Goal: Information Seeking & Learning: Learn about a topic

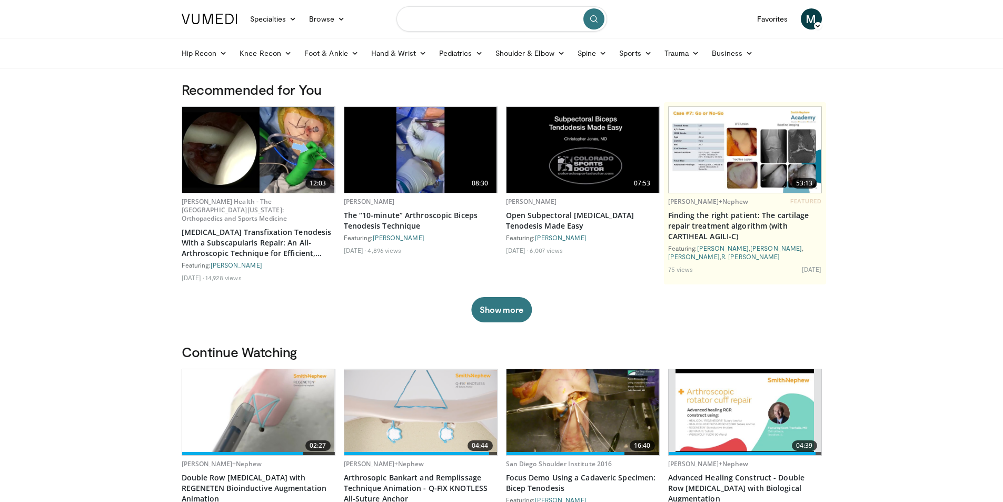
click at [461, 15] on input "Search topics, interventions" at bounding box center [502, 18] width 211 height 25
type input "*"
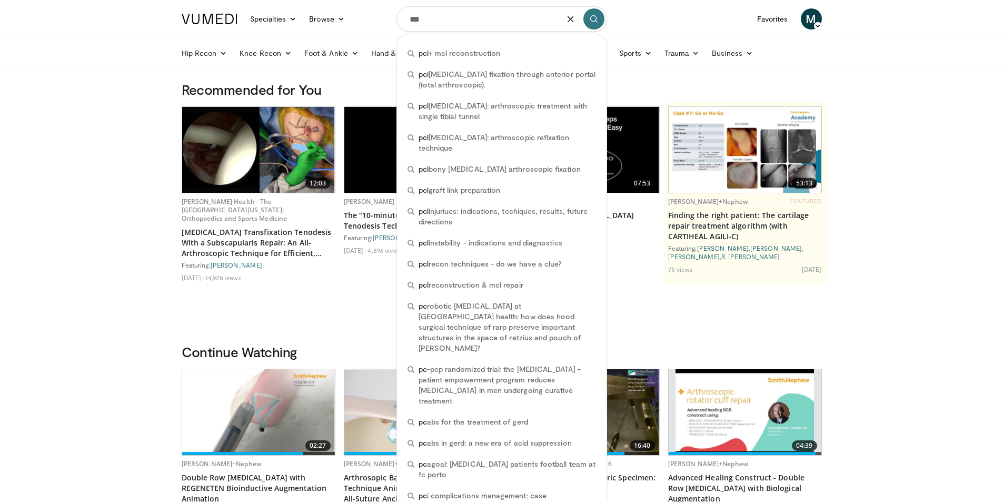
type input "***"
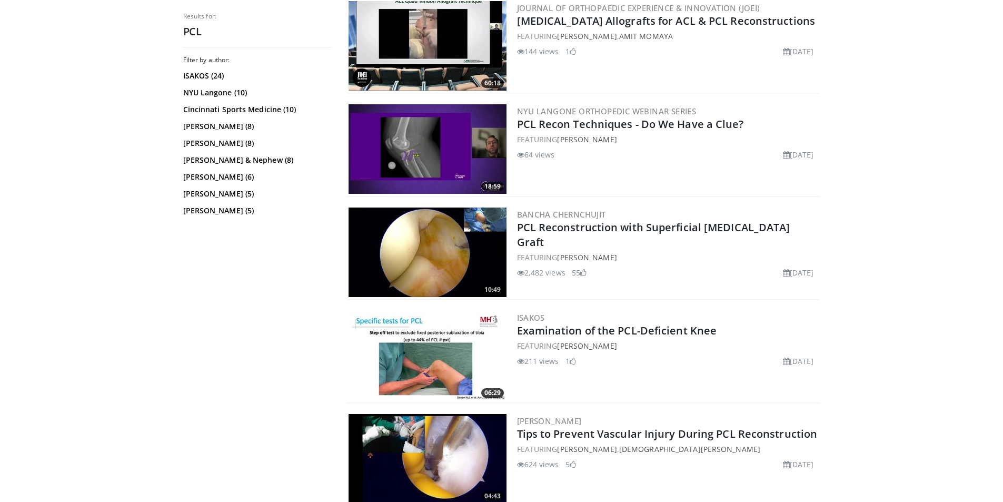
scroll to position [790, 0]
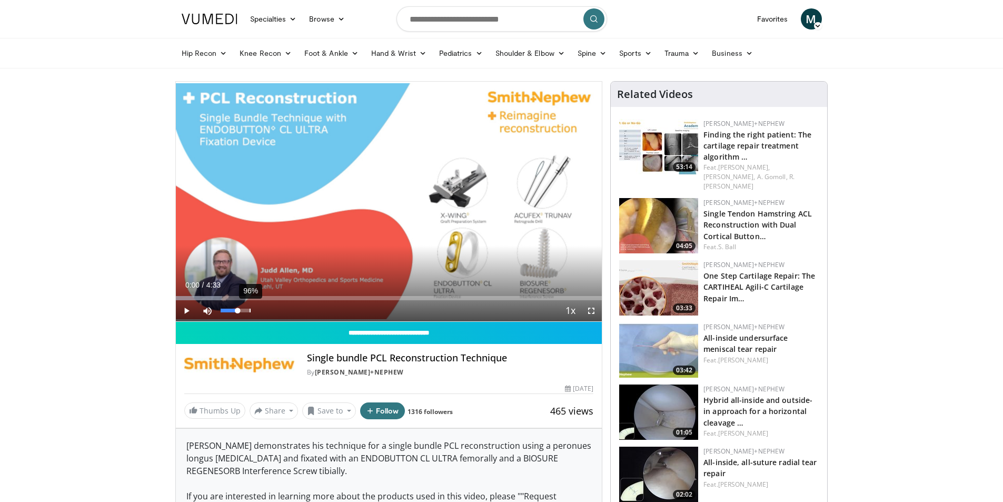
click at [250, 311] on div "96%" at bounding box center [236, 311] width 30 height 4
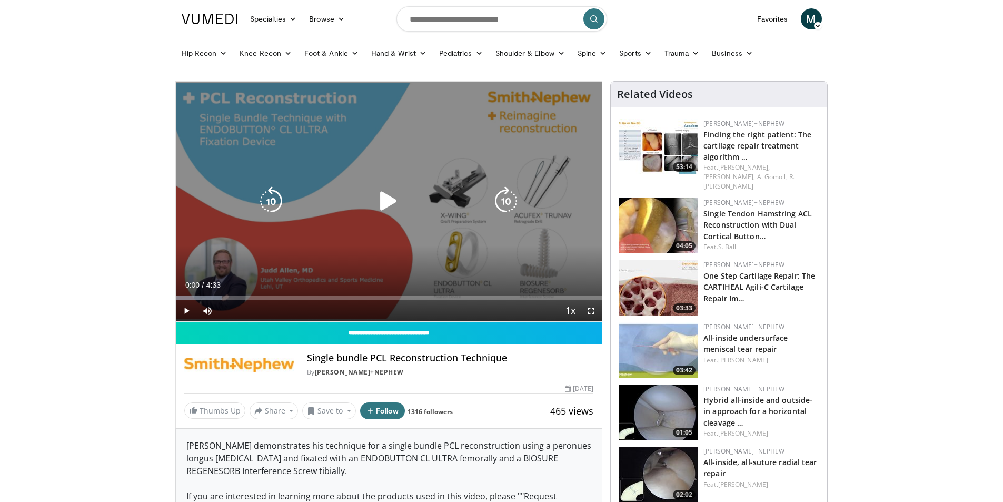
click at [418, 208] on div "Video Player" at bounding box center [389, 201] width 256 height 21
click at [370, 207] on div "Video Player" at bounding box center [389, 201] width 256 height 21
click at [379, 204] on icon "Video Player" at bounding box center [388, 200] width 29 height 29
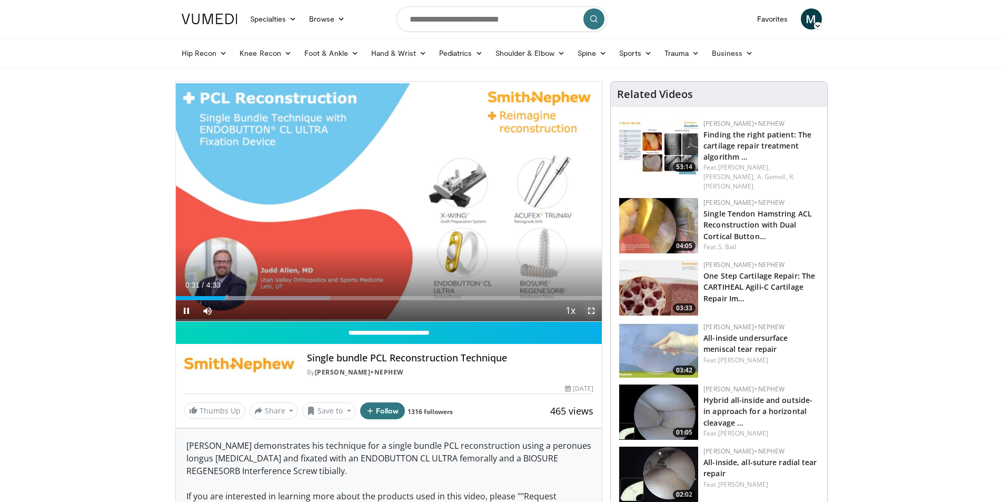
click at [588, 312] on span "Video Player" at bounding box center [591, 310] width 21 height 21
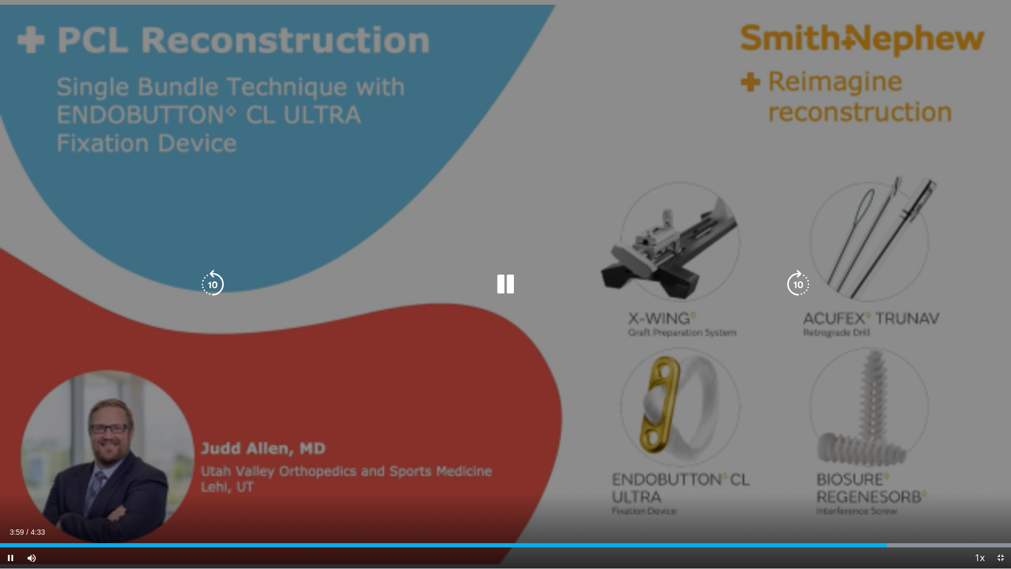
click at [622, 383] on div "10 seconds Tap to unmute" at bounding box center [505, 284] width 1011 height 568
click at [890, 501] on div "10 seconds Tap to unmute" at bounding box center [505, 284] width 1011 height 568
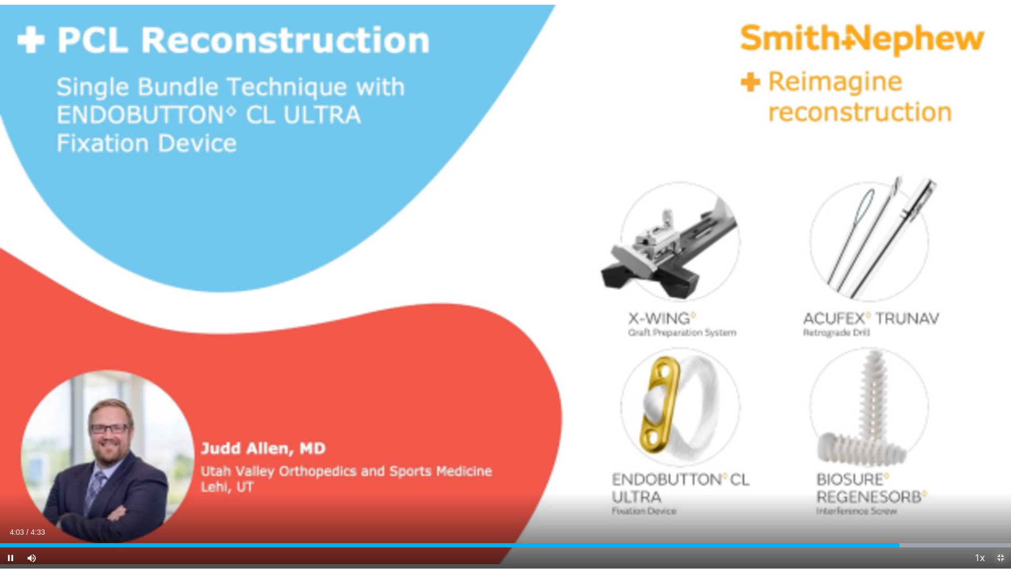
click at [1003, 501] on span "Video Player" at bounding box center [1000, 557] width 21 height 21
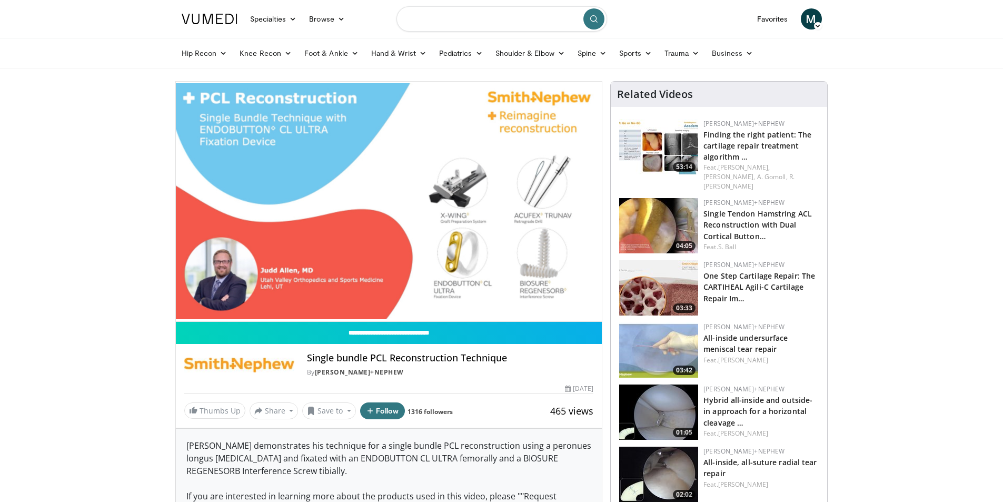
click at [478, 24] on input "Search topics, interventions" at bounding box center [502, 18] width 211 height 25
type input "**********"
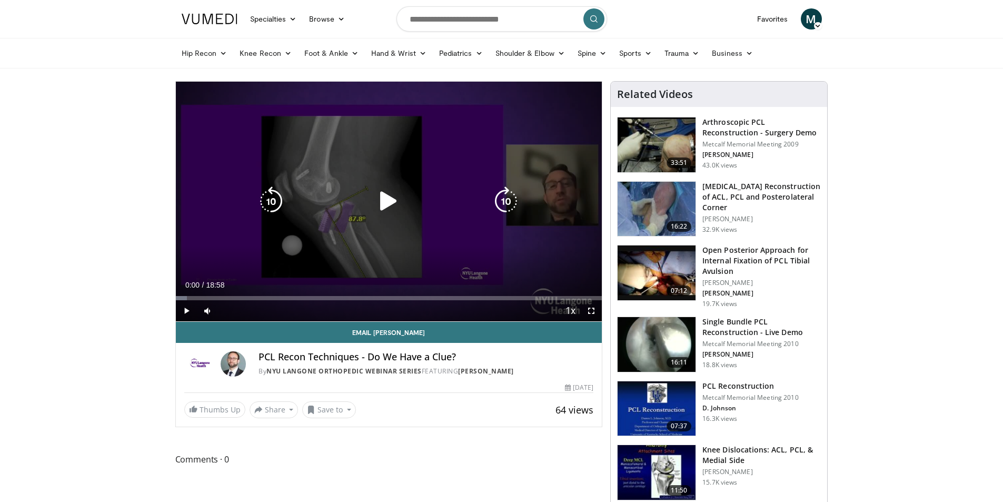
click at [386, 194] on icon "Video Player" at bounding box center [388, 200] width 29 height 29
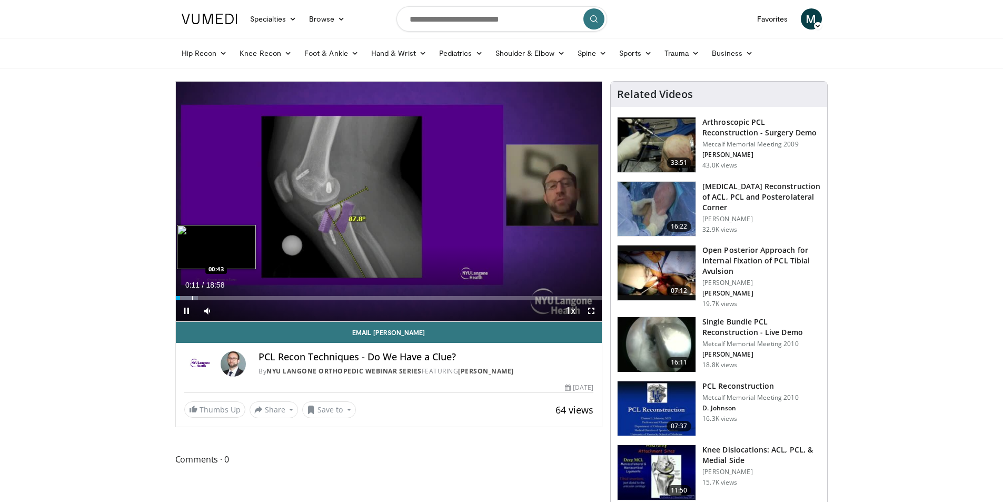
click at [192, 297] on div "Progress Bar" at bounding box center [192, 298] width 1 height 4
click at [590, 311] on span "Video Player" at bounding box center [591, 310] width 21 height 21
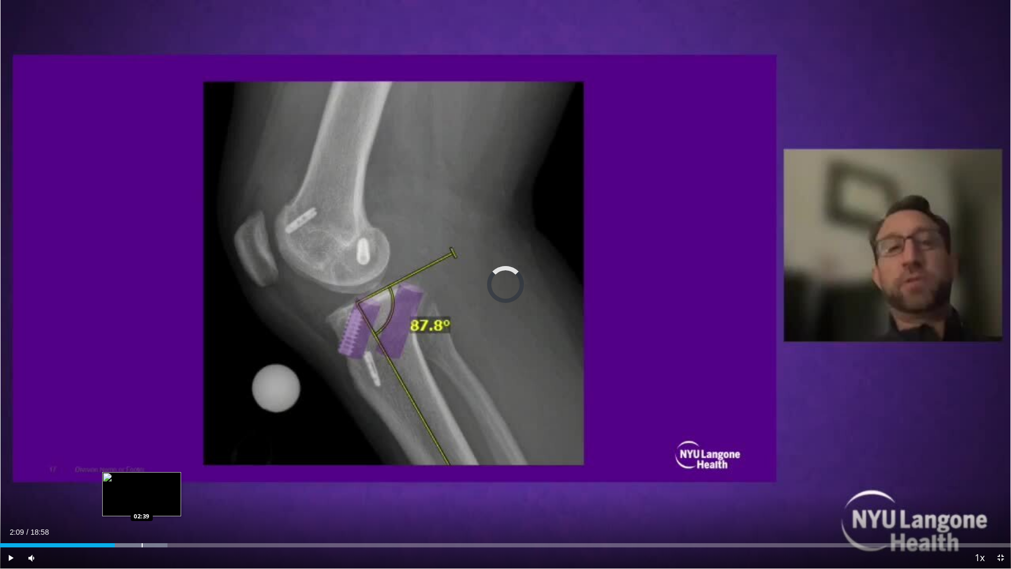
click at [141, 501] on div "Loaded : 16.56% 02:09 02:39" at bounding box center [505, 542] width 1011 height 10
click at [162, 501] on div "Loaded : 19.35% 02:40 03:02" at bounding box center [505, 542] width 1011 height 10
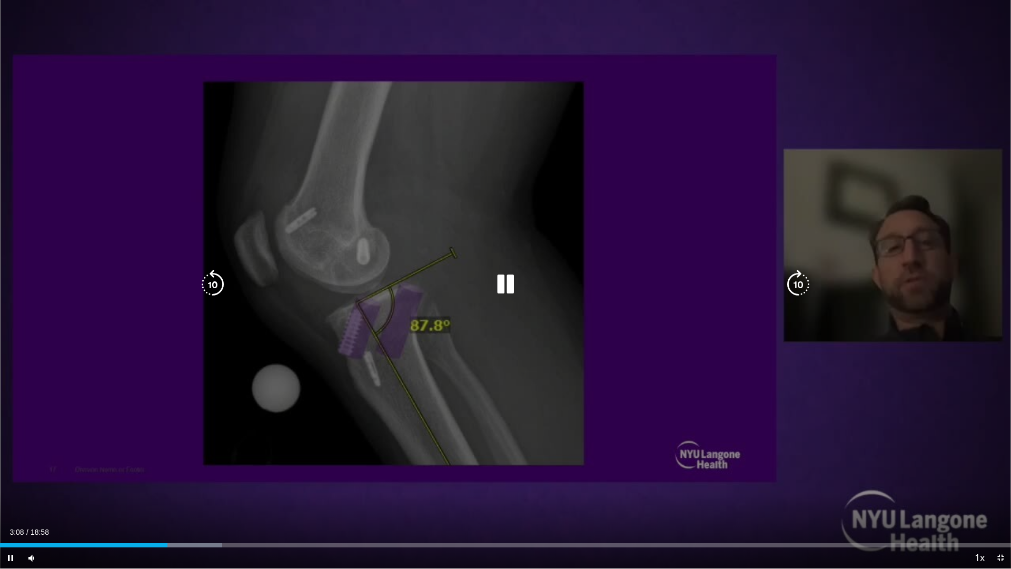
click at [513, 291] on icon "Video Player" at bounding box center [505, 284] width 29 height 29
click at [540, 291] on div "Video Player" at bounding box center [505, 284] width 607 height 21
click at [509, 286] on icon "Video Player" at bounding box center [505, 284] width 29 height 29
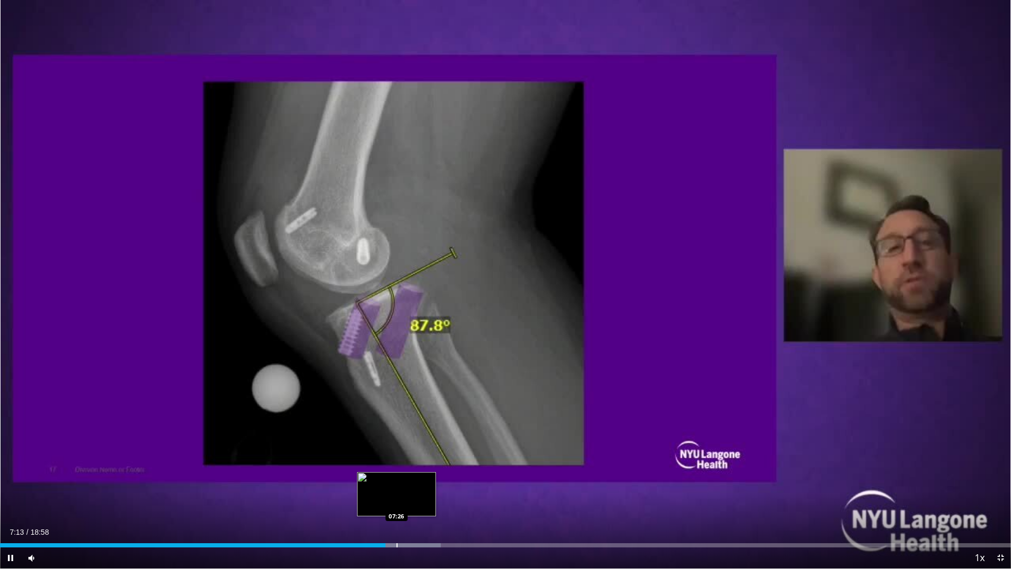
click at [397, 501] on div "Progress Bar" at bounding box center [397, 545] width 1 height 4
click at [412, 501] on div "Progress Bar" at bounding box center [412, 545] width 1 height 4
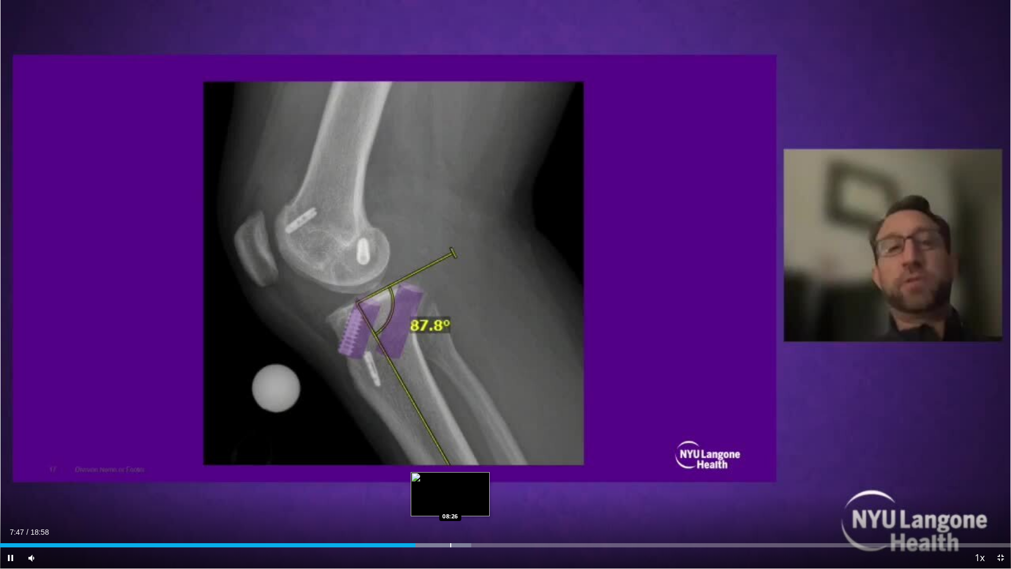
click at [450, 501] on div "Progress Bar" at bounding box center [450, 545] width 1 height 4
click at [468, 501] on div "Progress Bar" at bounding box center [468, 545] width 1 height 4
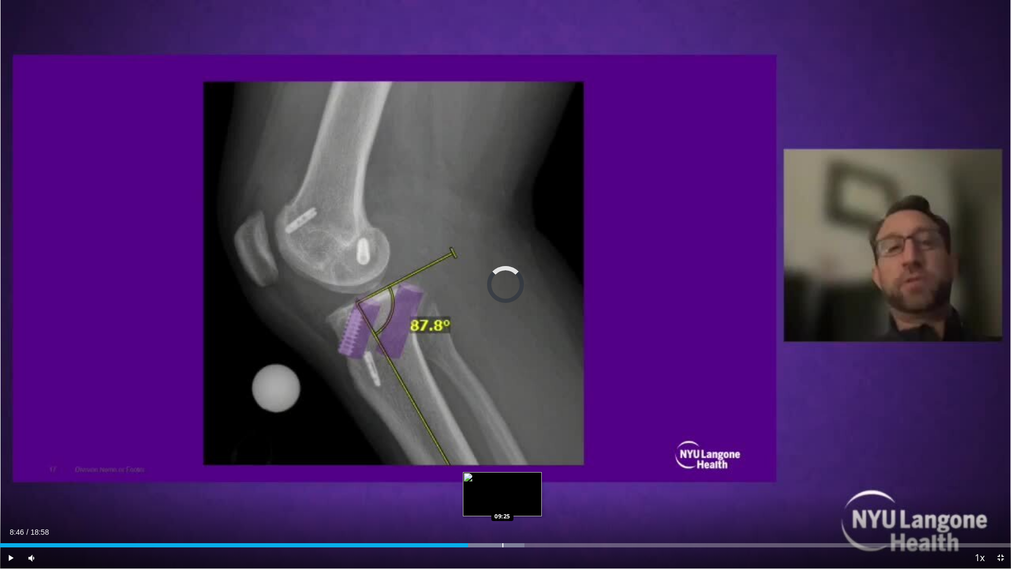
click at [502, 501] on div "Loaded : 51.90% 08:46 09:25" at bounding box center [505, 545] width 1011 height 4
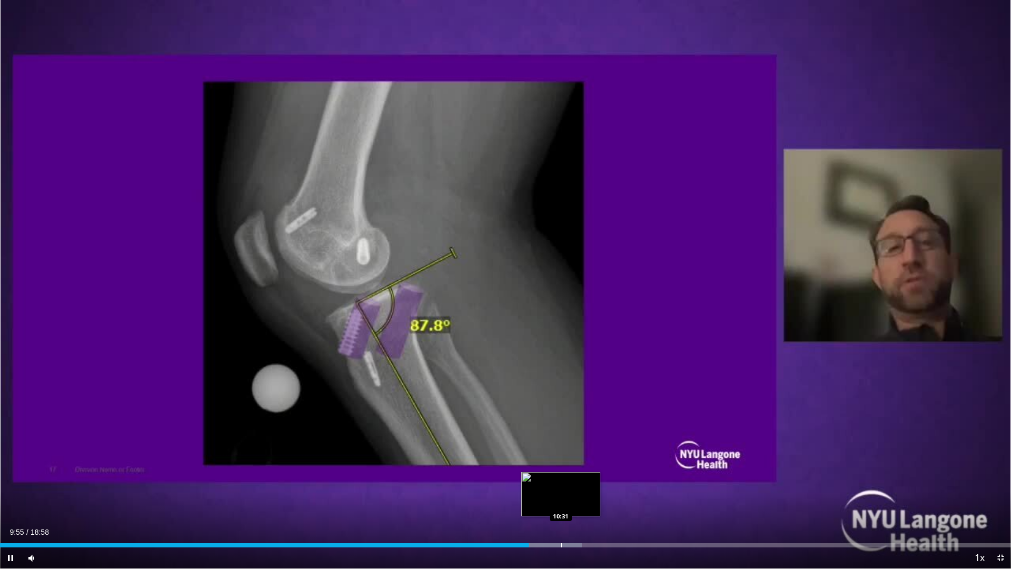
click at [561, 501] on div "Loaded : 57.53% 09:55 10:31" at bounding box center [505, 542] width 1011 height 10
click at [584, 501] on div "Progress Bar" at bounding box center [584, 545] width 1 height 4
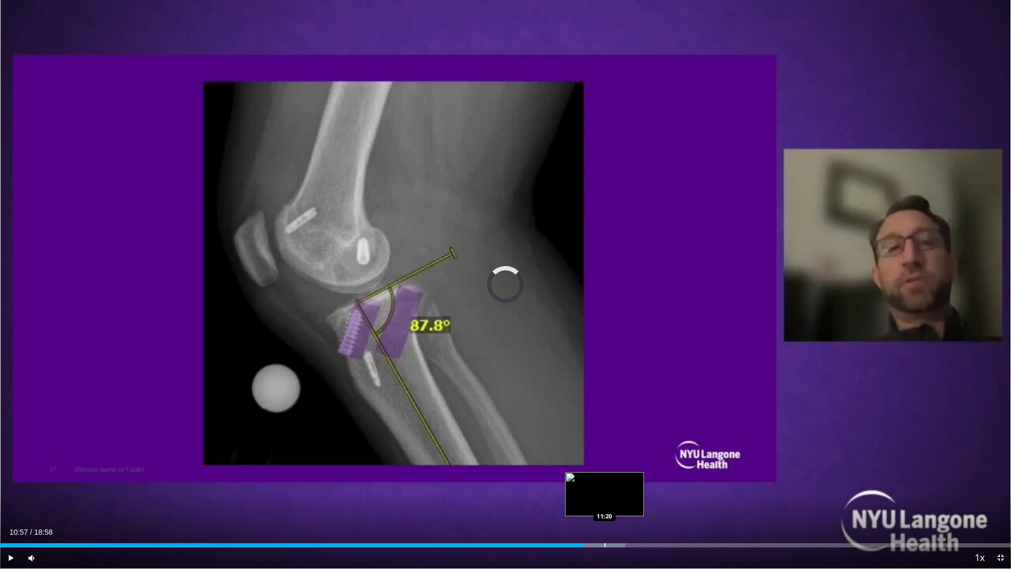
click at [605, 501] on div "Progress Bar" at bounding box center [605, 545] width 1 height 4
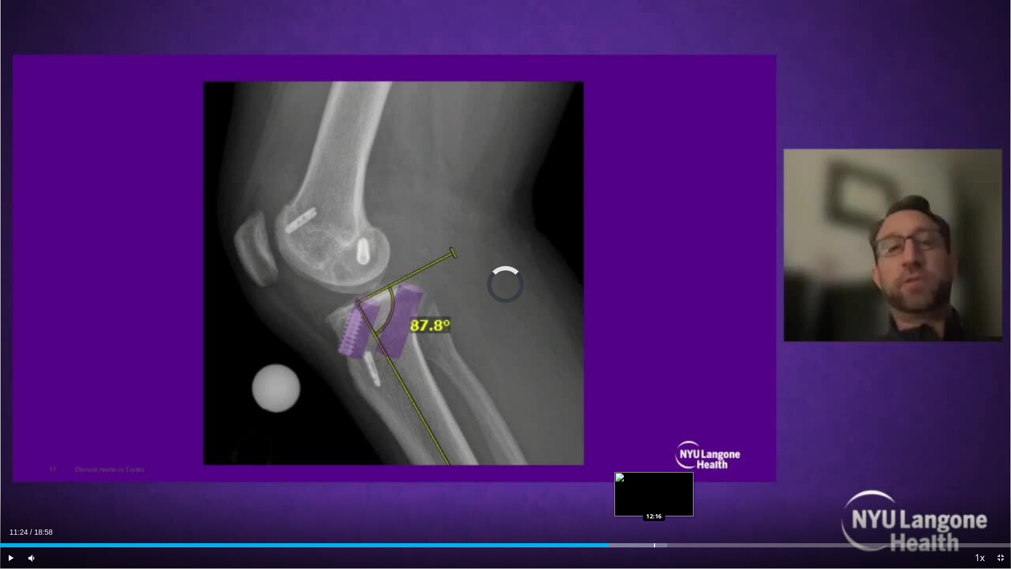
click at [654, 501] on div "Progress Bar" at bounding box center [654, 545] width 1 height 4
click at [697, 501] on div "Current Time 12:17 / Duration 18:58 Pause Skip Backward Skip Forward Mute 0% Lo…" at bounding box center [505, 557] width 1011 height 21
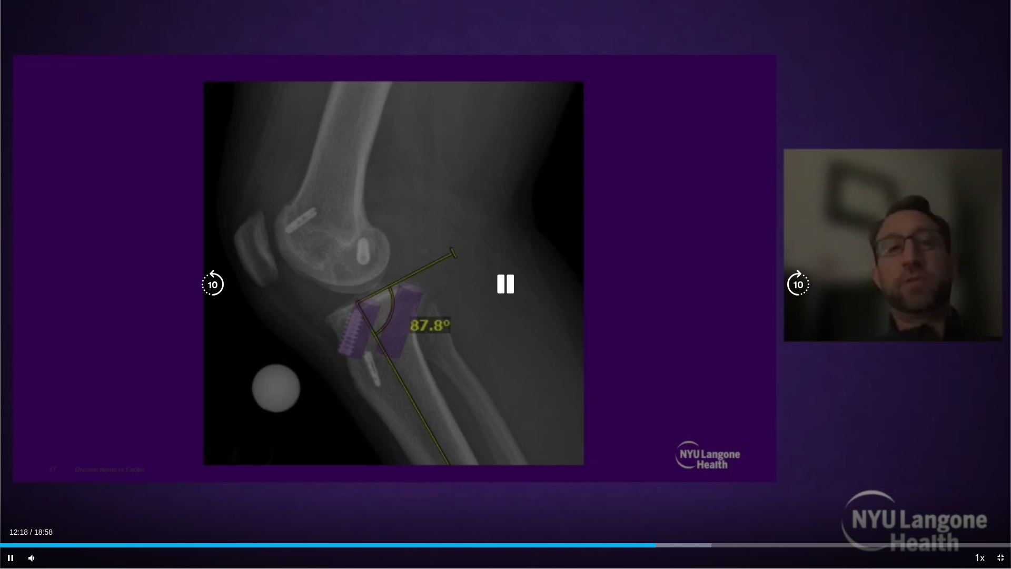
click at [699, 501] on video-js "**********" at bounding box center [505, 284] width 1011 height 569
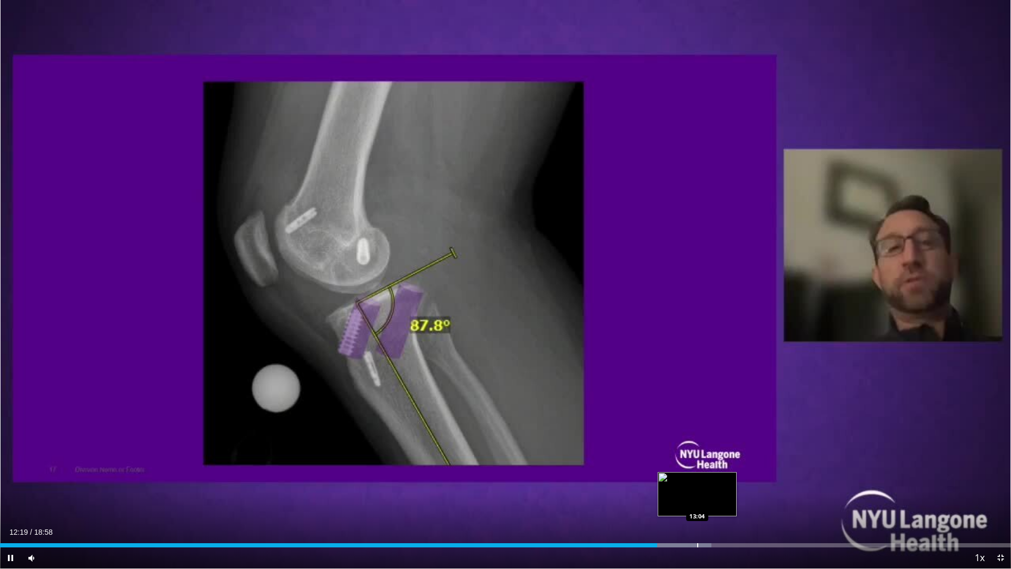
click at [697, 501] on div "Progress Bar" at bounding box center [697, 545] width 1 height 4
click at [731, 501] on div "Progress Bar" at bounding box center [715, 545] width 84 height 4
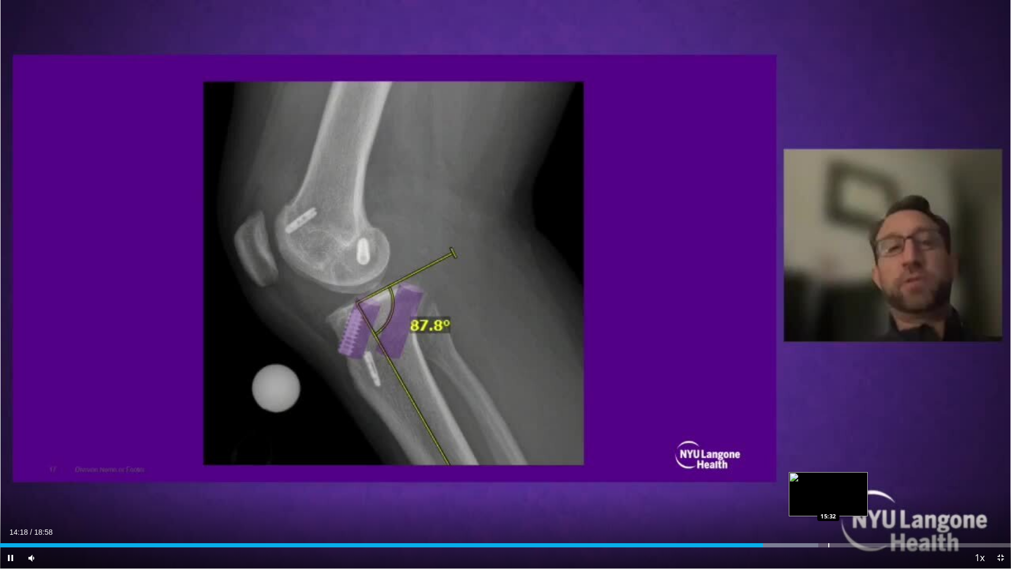
click at [829, 501] on div "Progress Bar" at bounding box center [829, 545] width 1 height 4
click at [800, 501] on div "Loaded : 82.68% 14:35 14:59" at bounding box center [505, 542] width 1011 height 10
click at [791, 501] on div "Loaded : 85.32% 15:03 14:50" at bounding box center [505, 542] width 1011 height 10
click at [784, 501] on div "Progress Bar" at bounding box center [784, 545] width 1 height 4
click at [779, 501] on div "Progress Bar" at bounding box center [779, 545] width 1 height 4
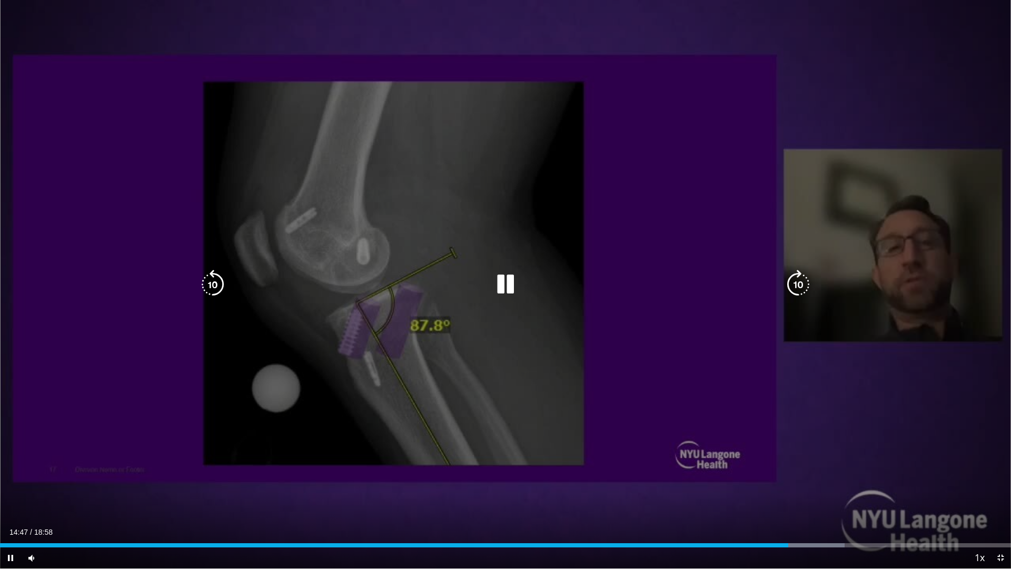
click at [733, 355] on div "10 seconds Tap to unmute" at bounding box center [505, 284] width 1011 height 568
click at [505, 285] on icon "Video Player" at bounding box center [505, 284] width 29 height 29
click at [514, 283] on icon "Video Player" at bounding box center [505, 284] width 29 height 29
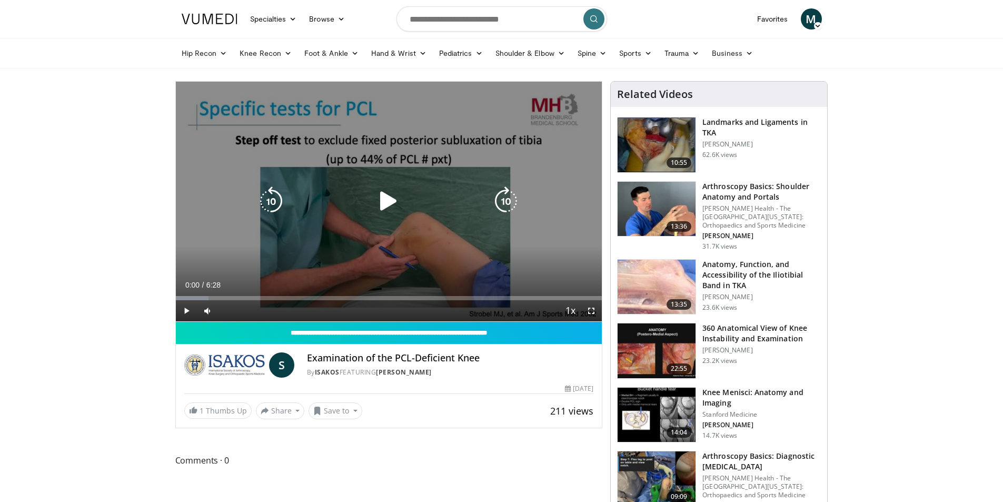
click at [373, 202] on div "Video Player" at bounding box center [389, 201] width 256 height 21
click at [387, 200] on icon "Video Player" at bounding box center [388, 200] width 29 height 29
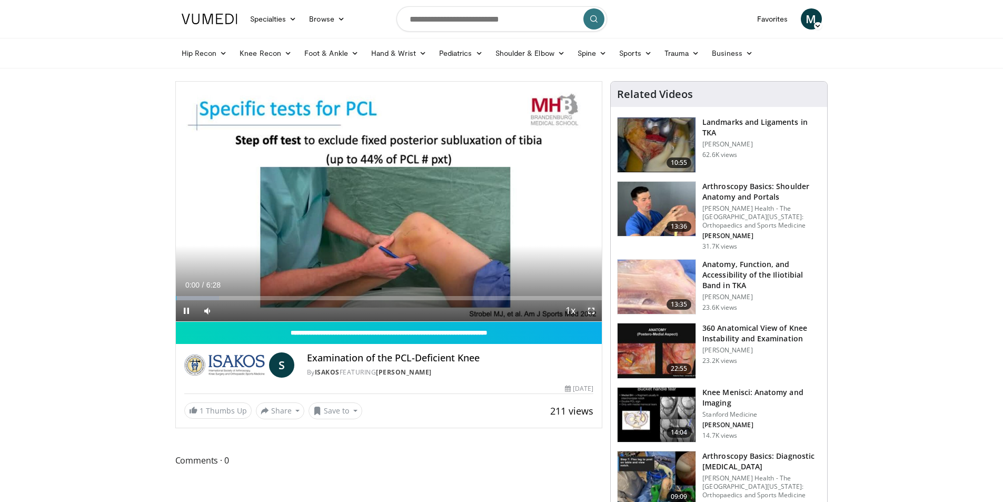
click at [597, 312] on span "Video Player" at bounding box center [591, 310] width 21 height 21
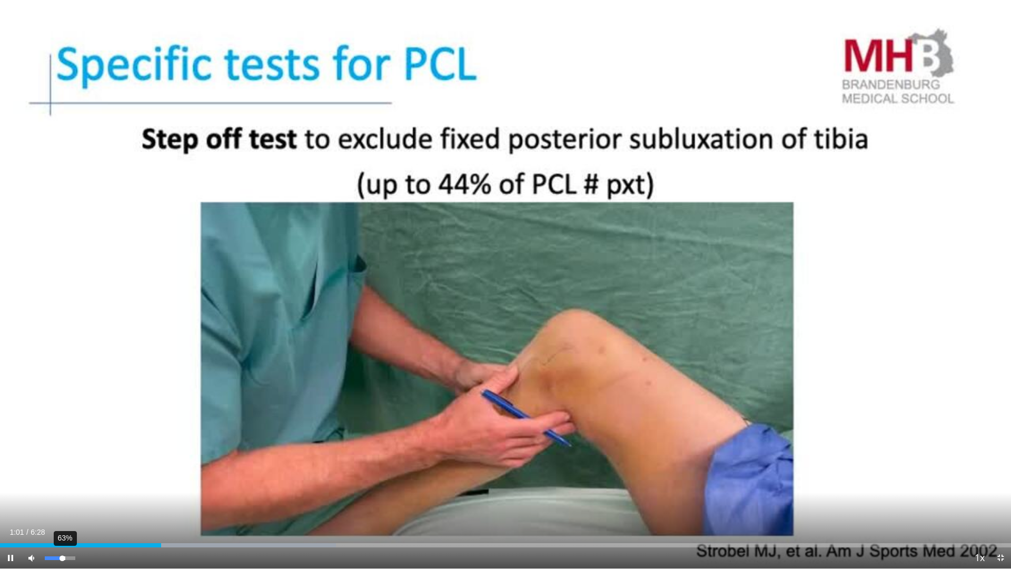
click at [68, 501] on div "63%" at bounding box center [60, 558] width 30 height 4
click at [70, 501] on div "Volume Level" at bounding box center [57, 558] width 25 height 4
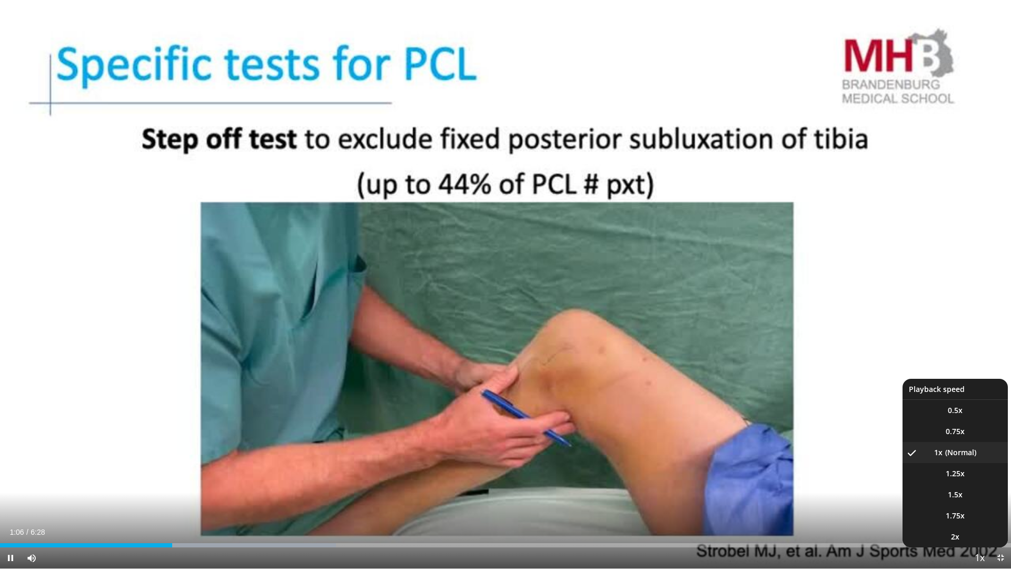
click at [975, 501] on span "Video Player" at bounding box center [979, 558] width 15 height 21
click at [960, 476] on span "1.25x" at bounding box center [955, 473] width 19 height 11
click at [944, 451] on li "1x" at bounding box center [955, 452] width 105 height 21
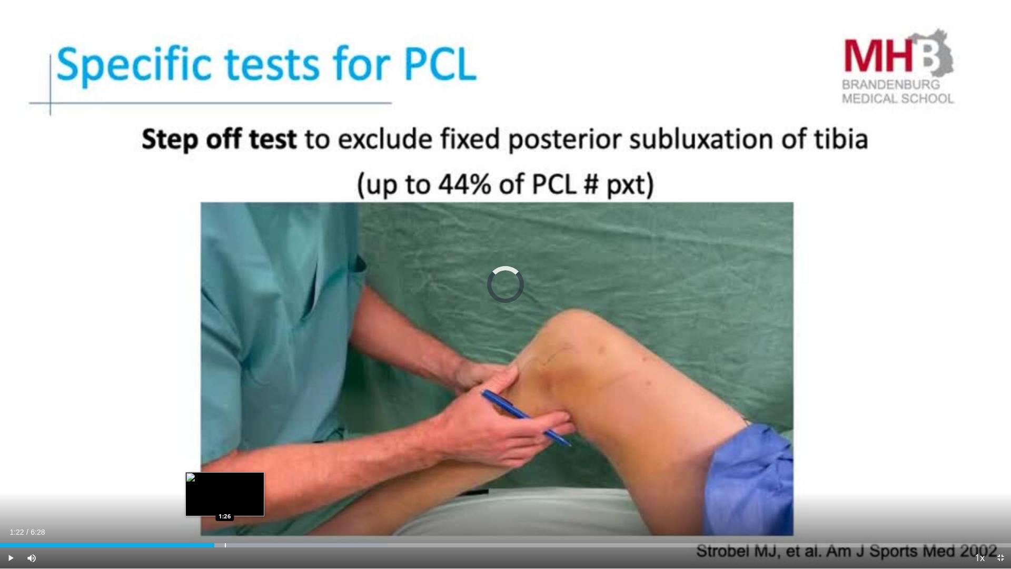
click at [225, 501] on div "Progress Bar" at bounding box center [225, 545] width 1 height 4
click at [250, 501] on div "Progress Bar" at bounding box center [250, 545] width 1 height 4
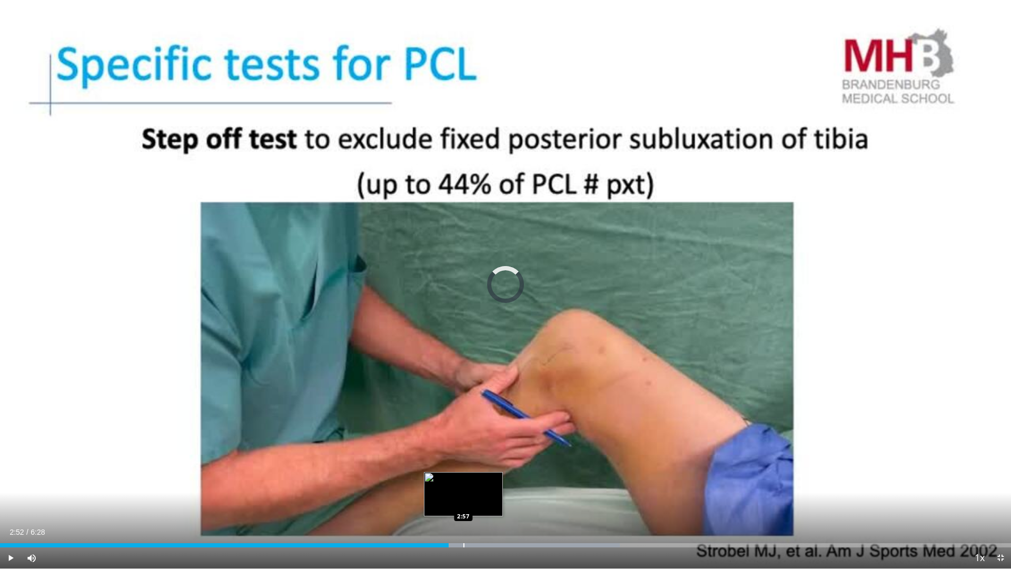
click at [464, 501] on div "Progress Bar" at bounding box center [464, 545] width 1 height 4
click at [500, 501] on div "Loaded : 61.83% 2:58 3:12" at bounding box center [505, 542] width 1011 height 10
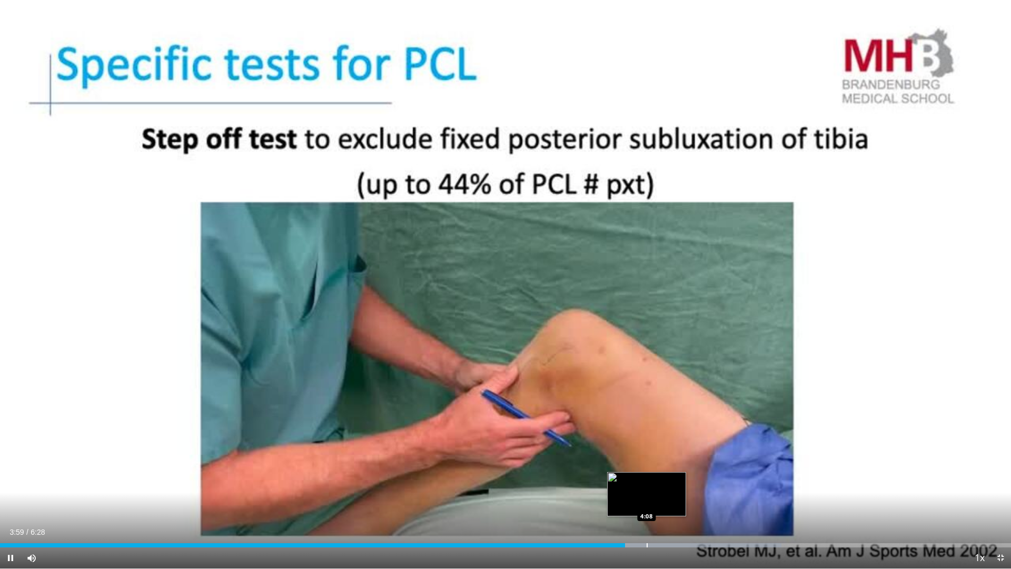
click at [647, 501] on div "Progress Bar" at bounding box center [647, 545] width 1 height 4
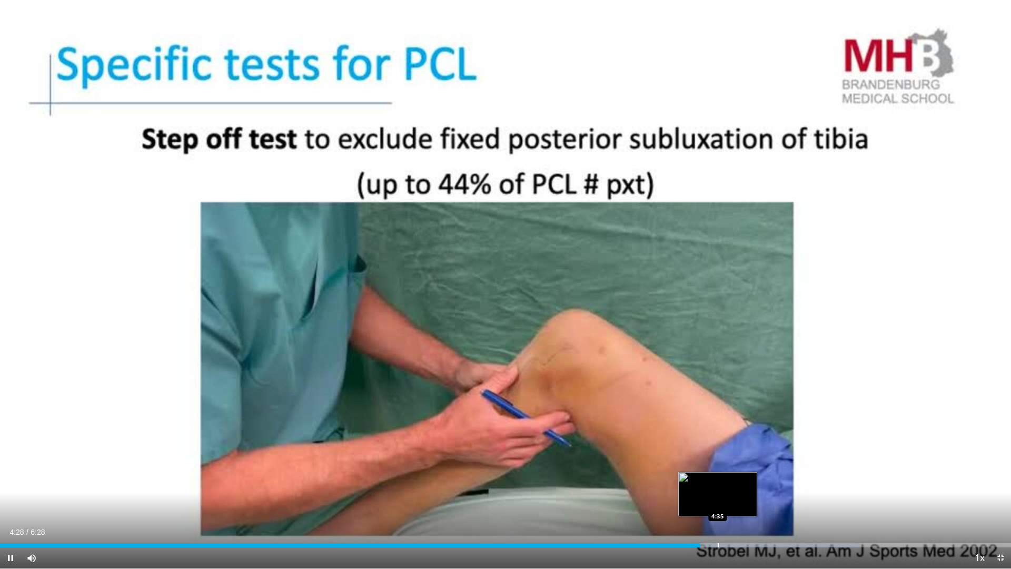
click at [718, 501] on div "Progress Bar" at bounding box center [718, 545] width 1 height 4
click at [764, 501] on div "Loaded : 86.87% 4:35 4:53" at bounding box center [505, 542] width 1011 height 10
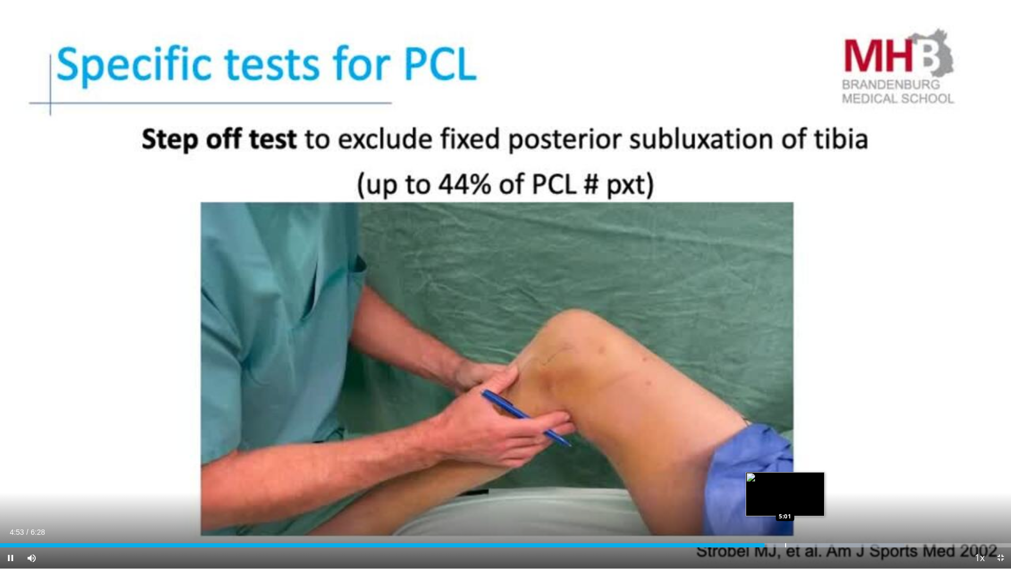
click at [790, 501] on div "Loaded : 89.43% 4:53 5:01" at bounding box center [505, 542] width 1011 height 10
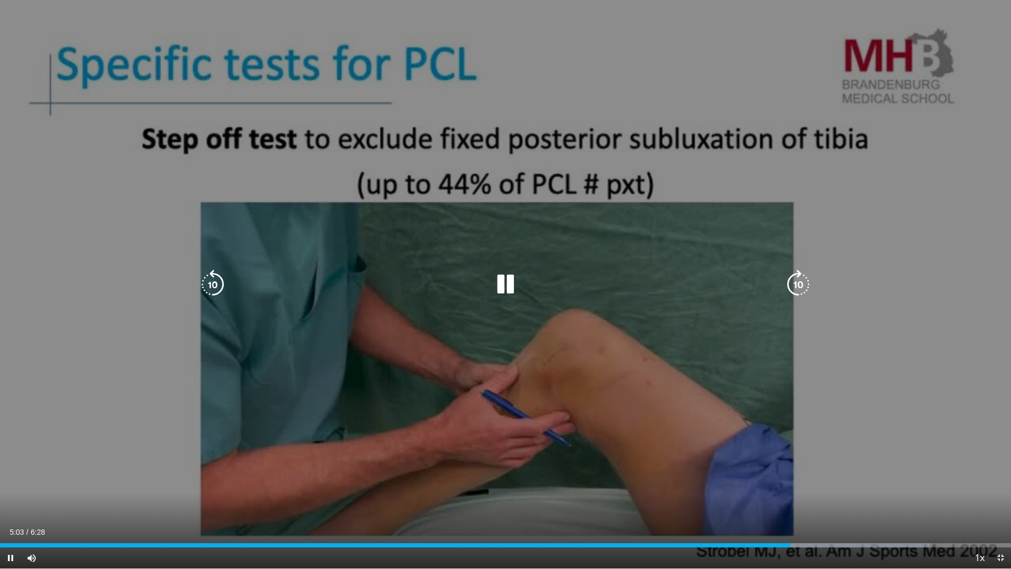
click at [846, 501] on video-js "**********" at bounding box center [505, 284] width 1011 height 569
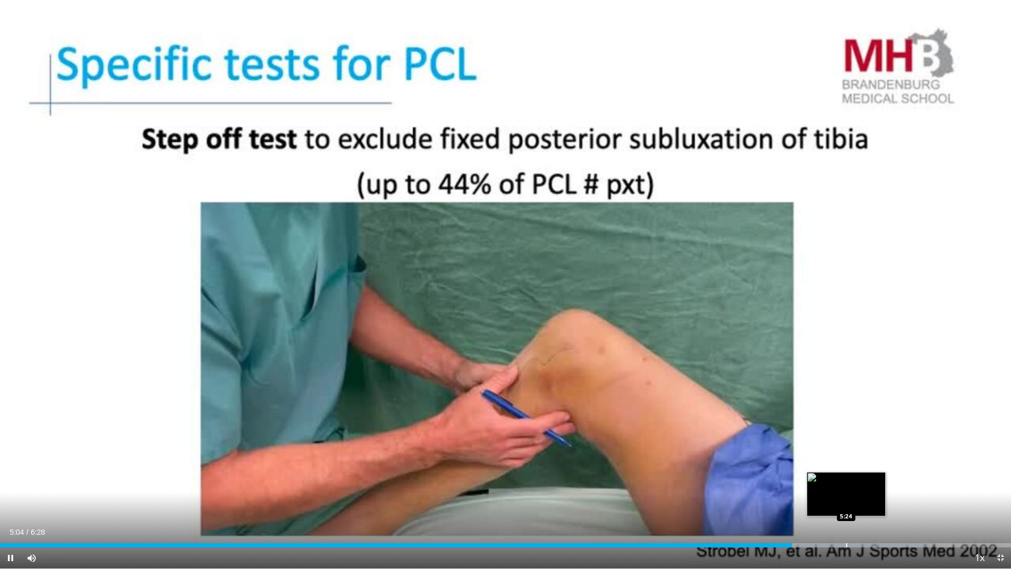
click at [846, 501] on div "Loaded : 91.98% 5:04 5:24" at bounding box center [505, 542] width 1011 height 10
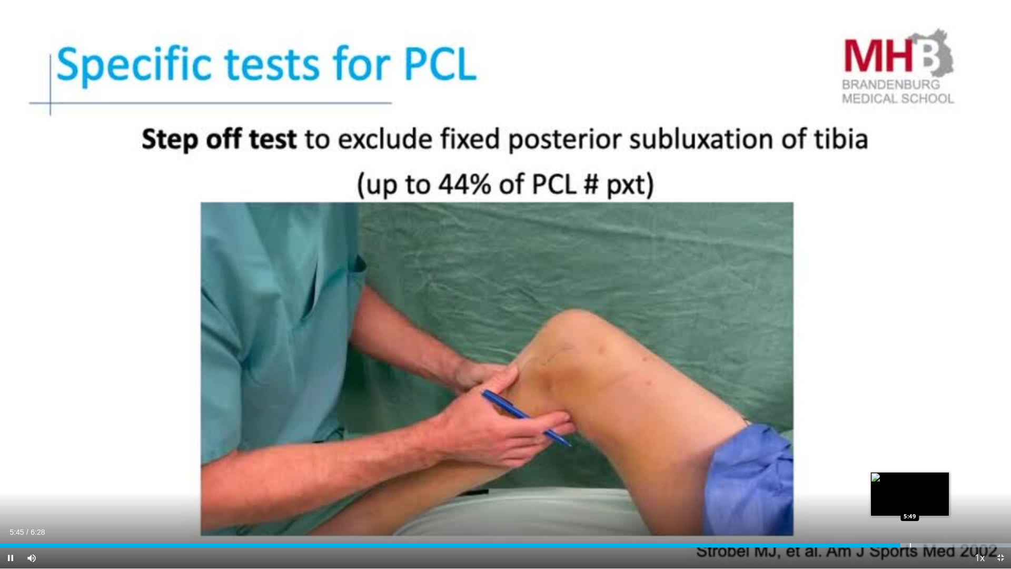
click at [910, 501] on div "Progress Bar" at bounding box center [910, 545] width 1 height 4
click at [932, 501] on div "Progress Bar" at bounding box center [932, 545] width 1 height 4
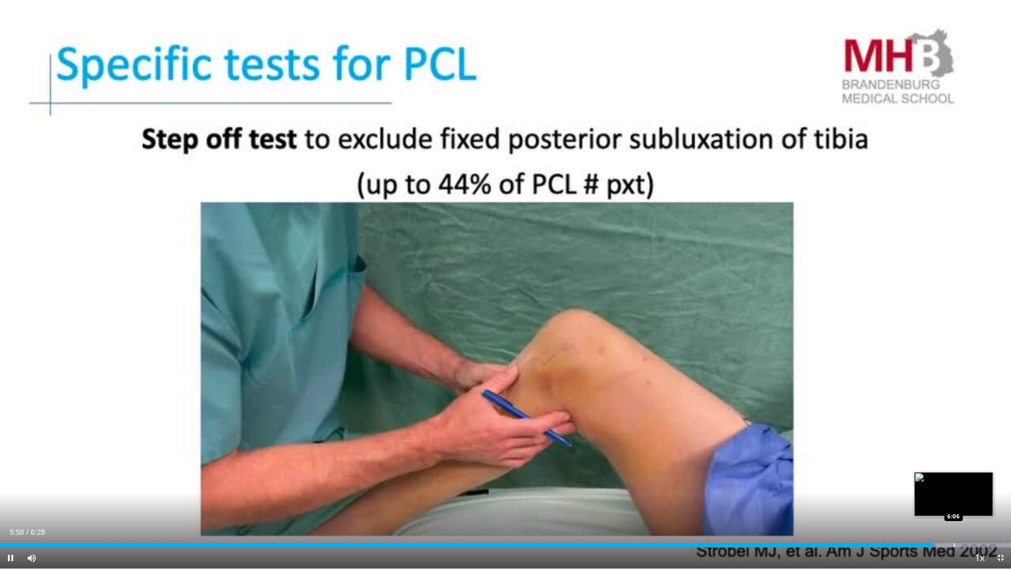
click at [955, 501] on div "Loaded : 100.00% 5:58 6:06" at bounding box center [505, 545] width 1011 height 4
click at [988, 501] on div "Loaded : 100.00% 6:13 6:19" at bounding box center [505, 542] width 1011 height 10
click at [1001, 501] on span "Video Player" at bounding box center [1000, 557] width 21 height 21
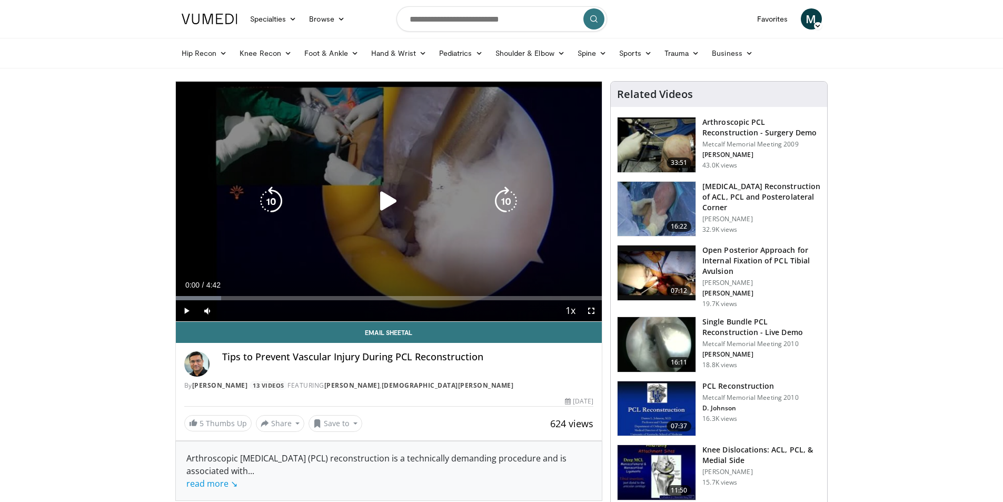
click at [386, 198] on icon "Video Player" at bounding box center [388, 200] width 29 height 29
click at [596, 314] on span "Video Player" at bounding box center [591, 310] width 21 height 21
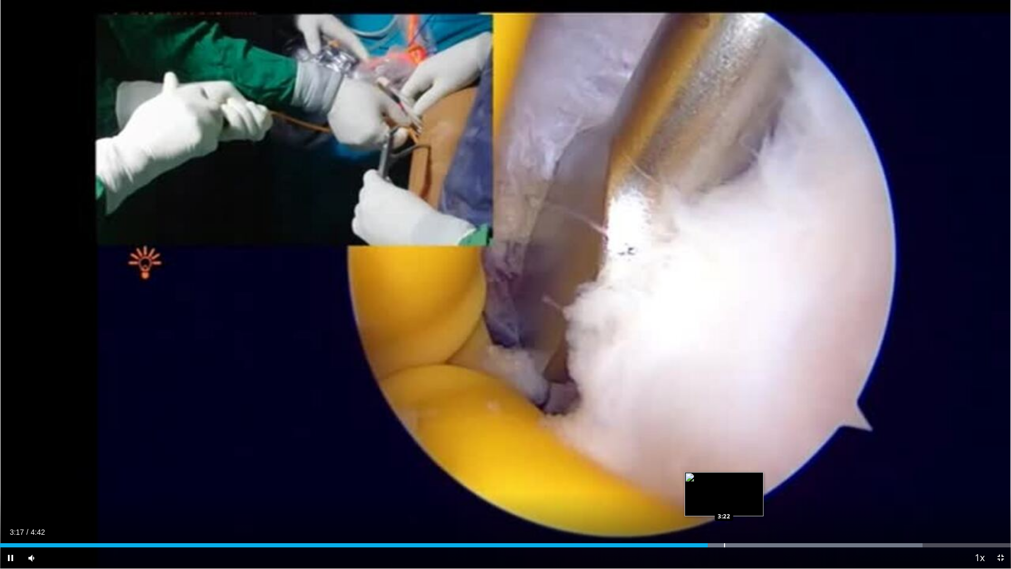
click at [724, 501] on div "Progress Bar" at bounding box center [724, 545] width 1 height 4
click at [781, 501] on div "Loaded : 94.78% 3:22 3:38" at bounding box center [505, 542] width 1011 height 10
click at [826, 501] on div "Current Time 3:39 / Duration 4:42" at bounding box center [505, 531] width 1011 height 9
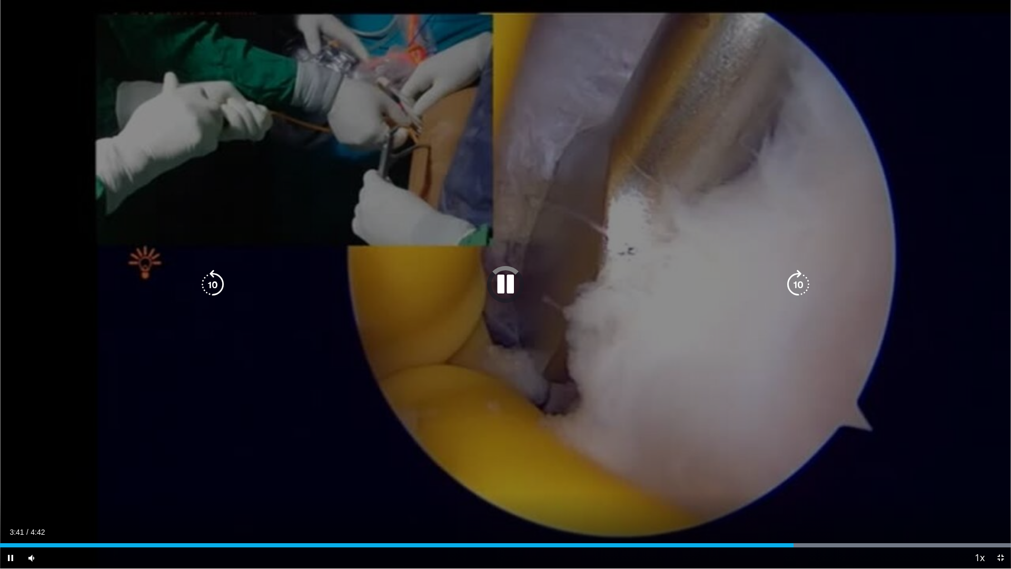
click at [824, 501] on div "Loaded : 100.00% 3:40 3:38" at bounding box center [505, 542] width 1011 height 10
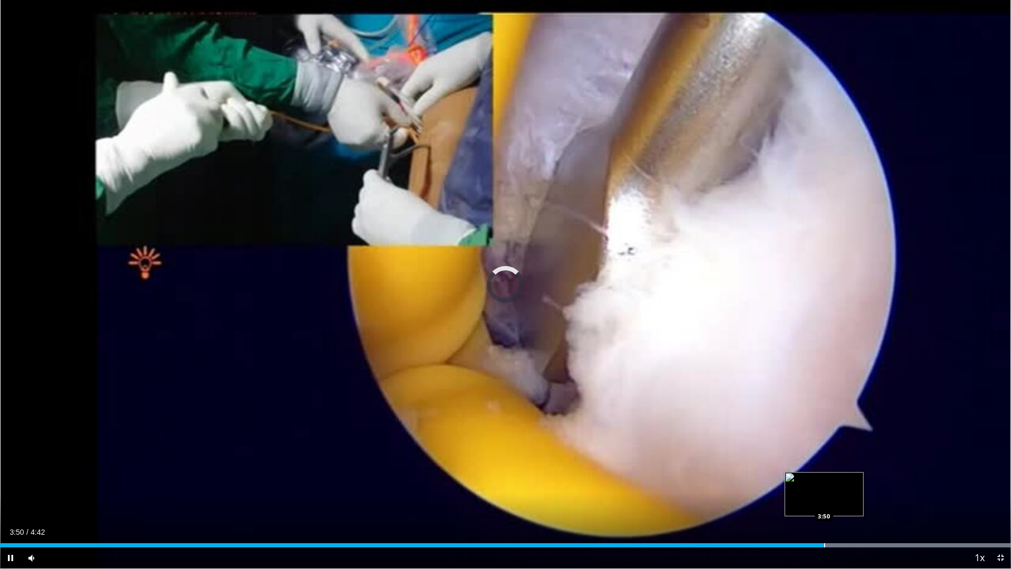
click at [832, 501] on div "Loaded : 100.00% 3:50 3:50" at bounding box center [505, 542] width 1011 height 10
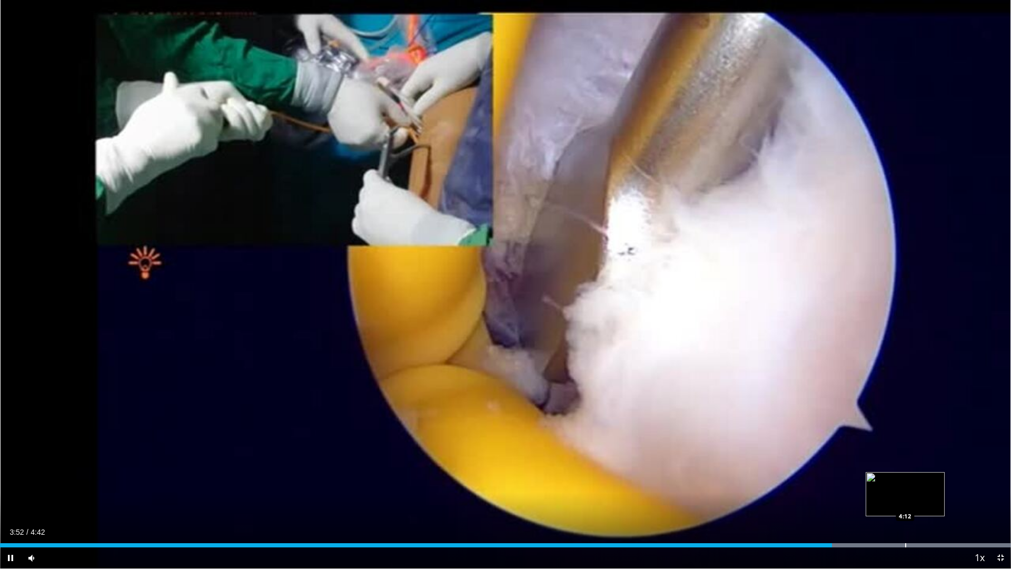
click at [929, 501] on div "Loaded : 100.00% 3:52 4:12" at bounding box center [505, 542] width 1011 height 10
click at [1001, 501] on span "Video Player" at bounding box center [1000, 557] width 21 height 21
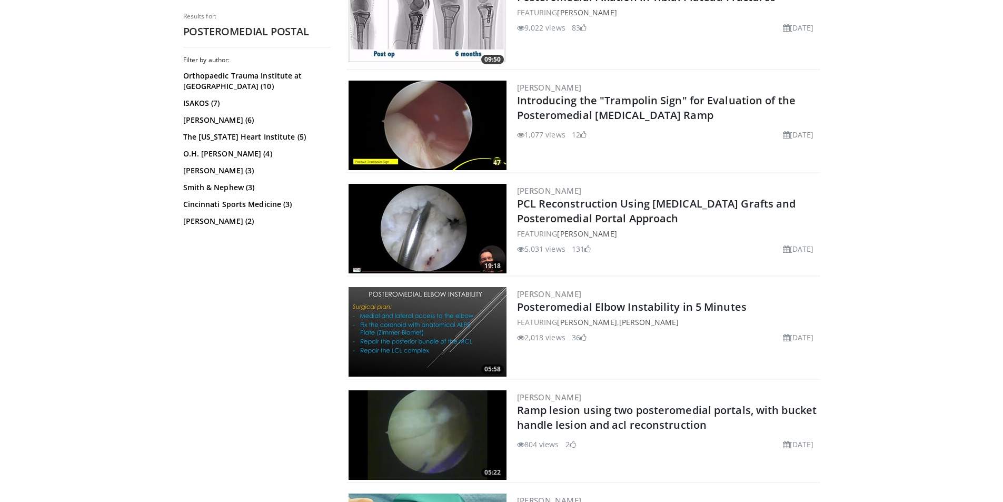
scroll to position [884, 0]
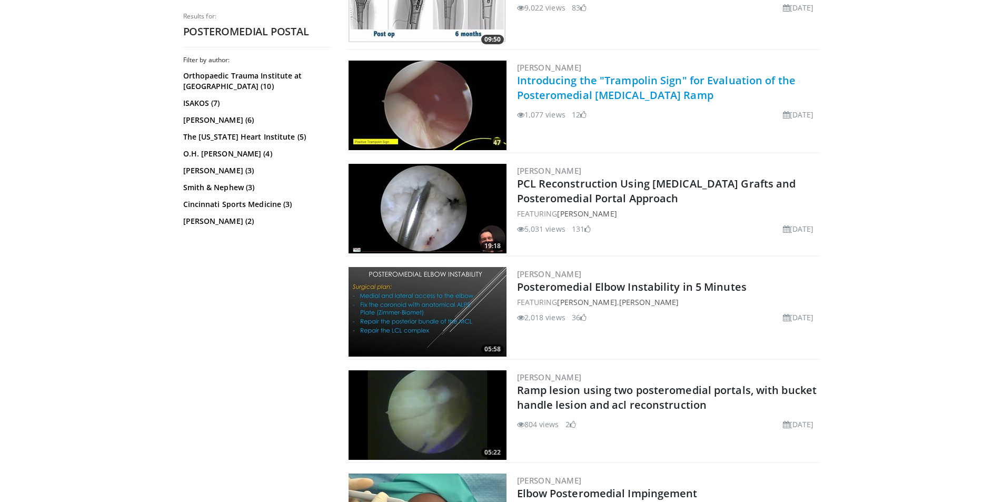
click at [592, 77] on link "Introducing the "Trampolin Sign" for Evaluation of the Posteromedial [MEDICAL_D…" at bounding box center [656, 87] width 279 height 29
